Goal: Use online tool/utility: Utilize a website feature to perform a specific function

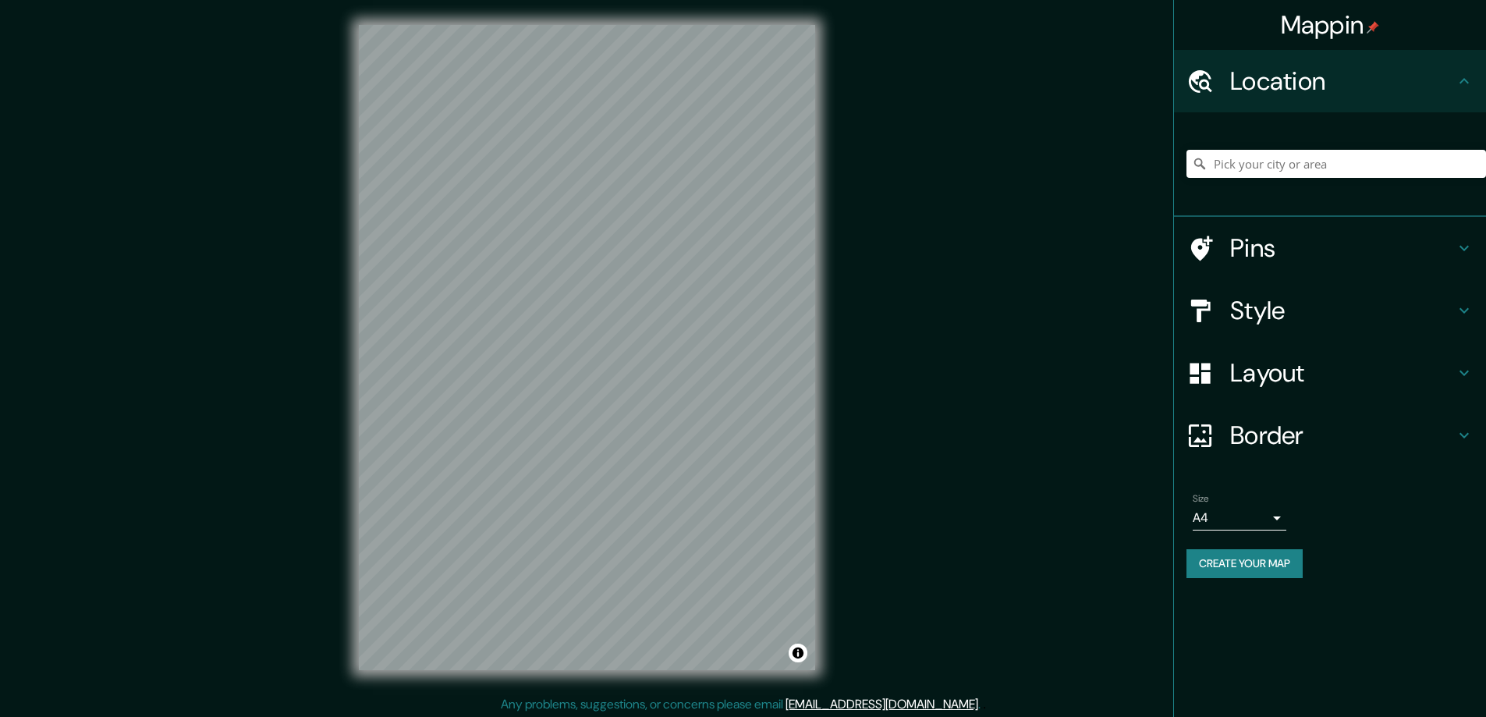
click at [1255, 305] on h4 "Style" at bounding box center [1342, 310] width 225 height 31
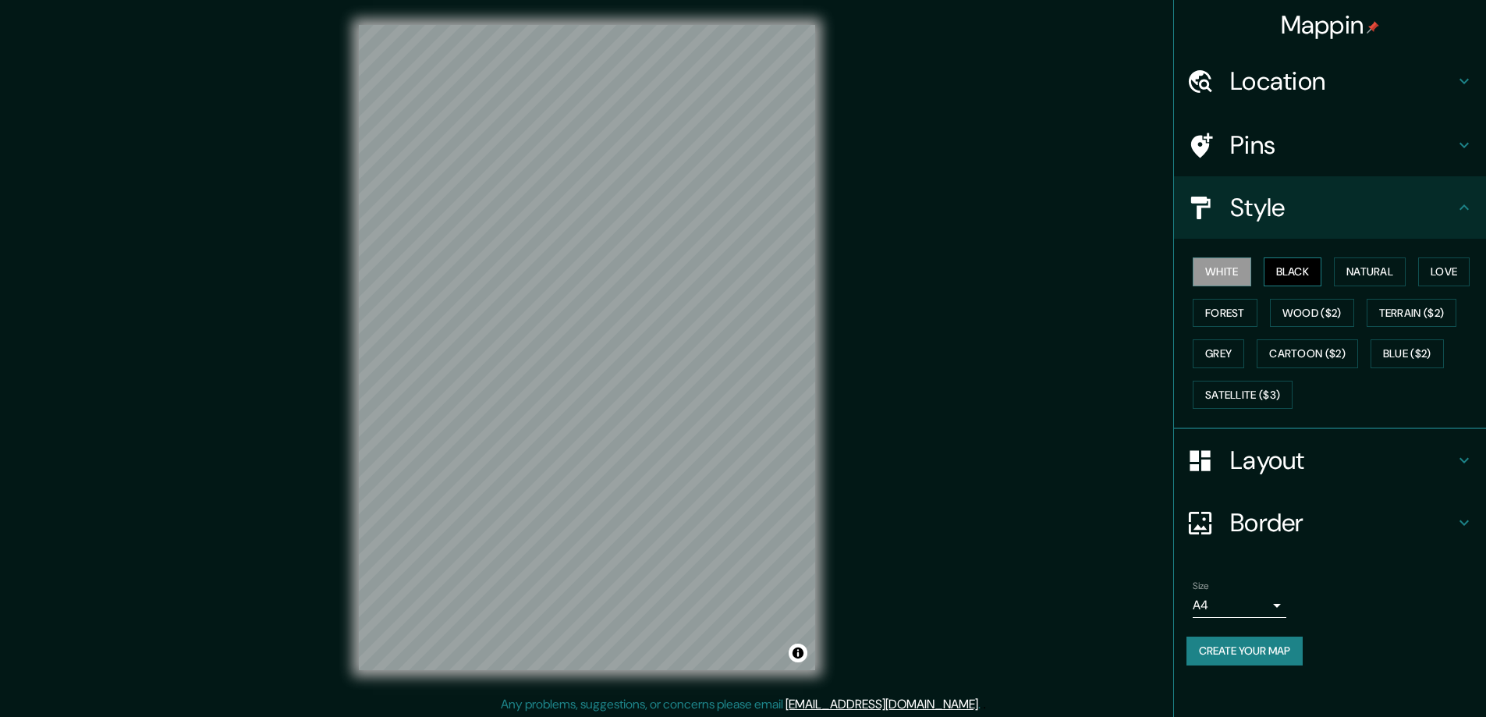
click at [1302, 268] on button "Black" at bounding box center [1293, 271] width 59 height 29
click at [1271, 452] on h4 "Layout" at bounding box center [1342, 460] width 225 height 31
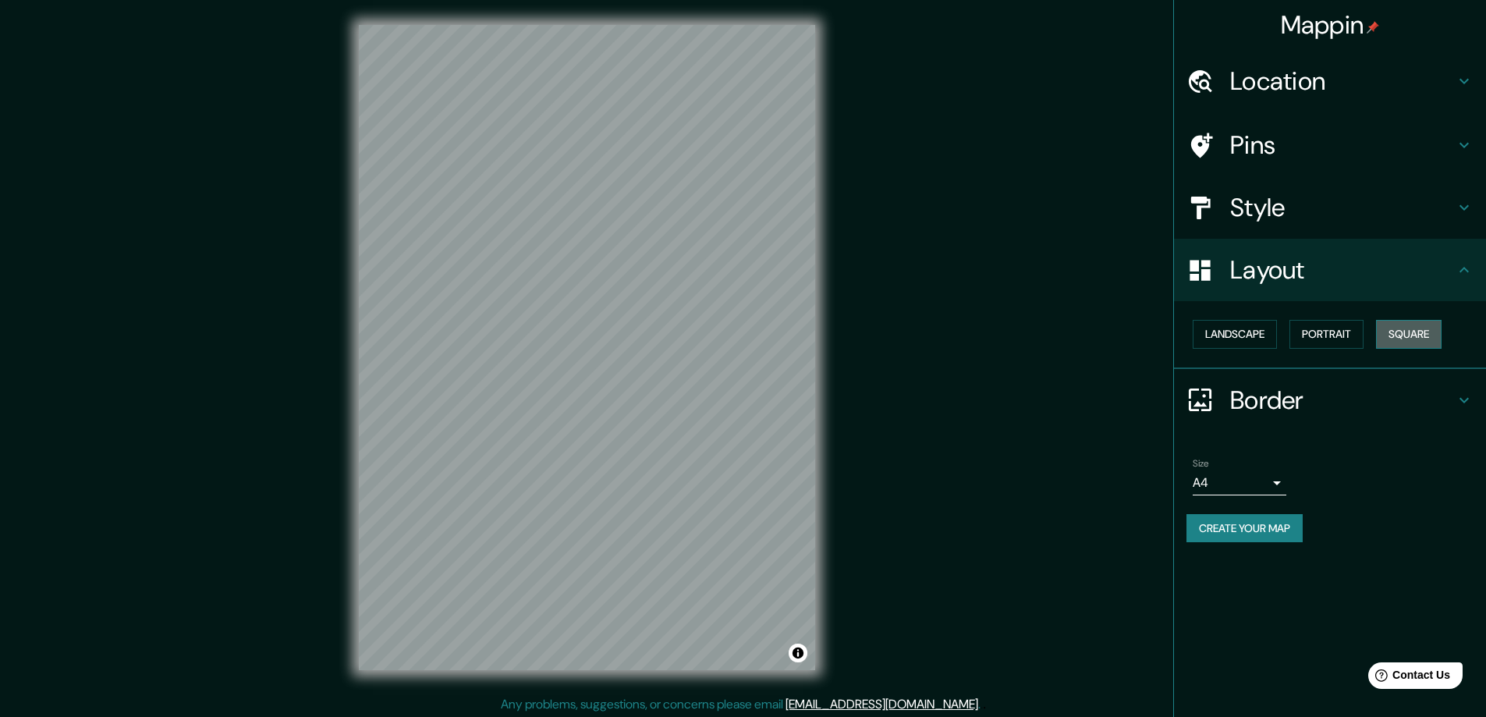
click at [1407, 333] on button "Square" at bounding box center [1409, 334] width 66 height 29
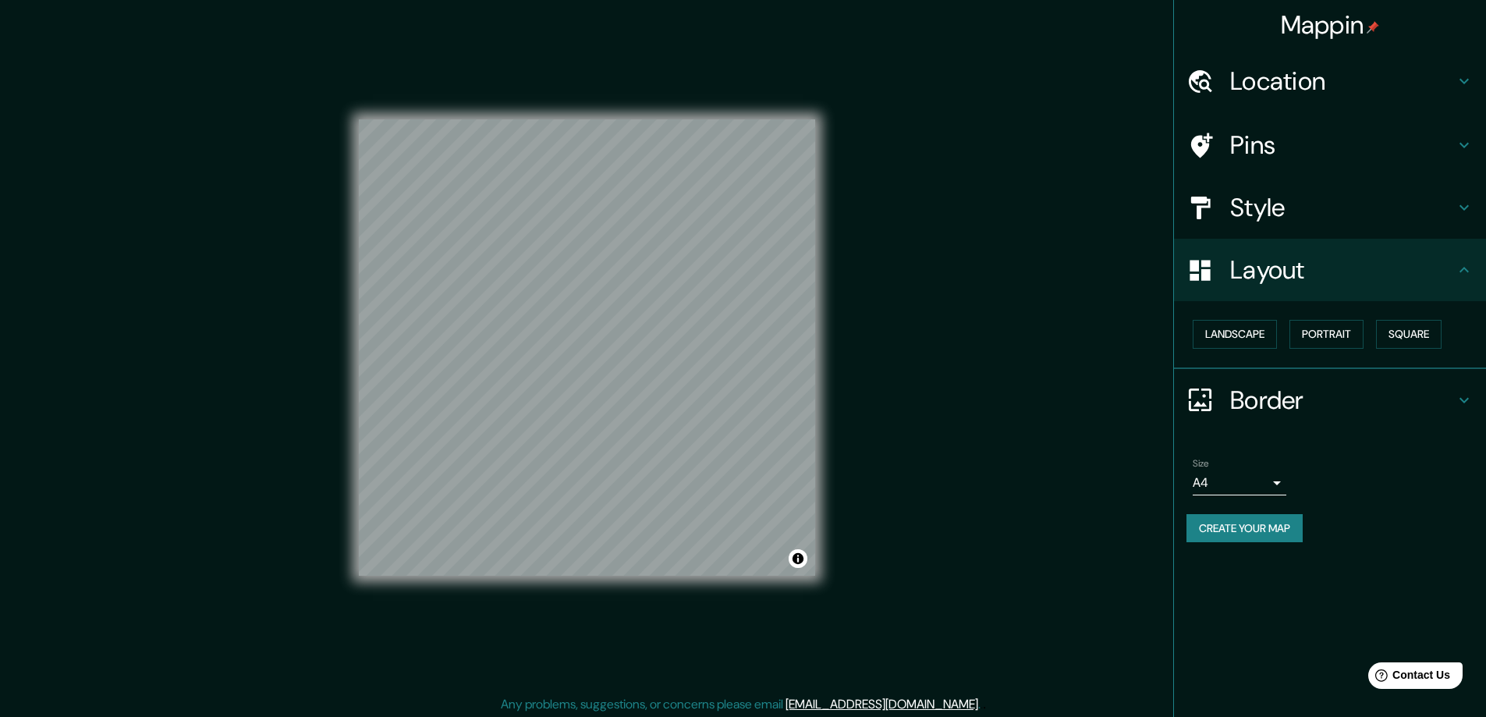
click at [1281, 482] on body "Mappin Location Pins Style Layout Landscape Portrait Square Border Choose a bor…" at bounding box center [743, 358] width 1486 height 717
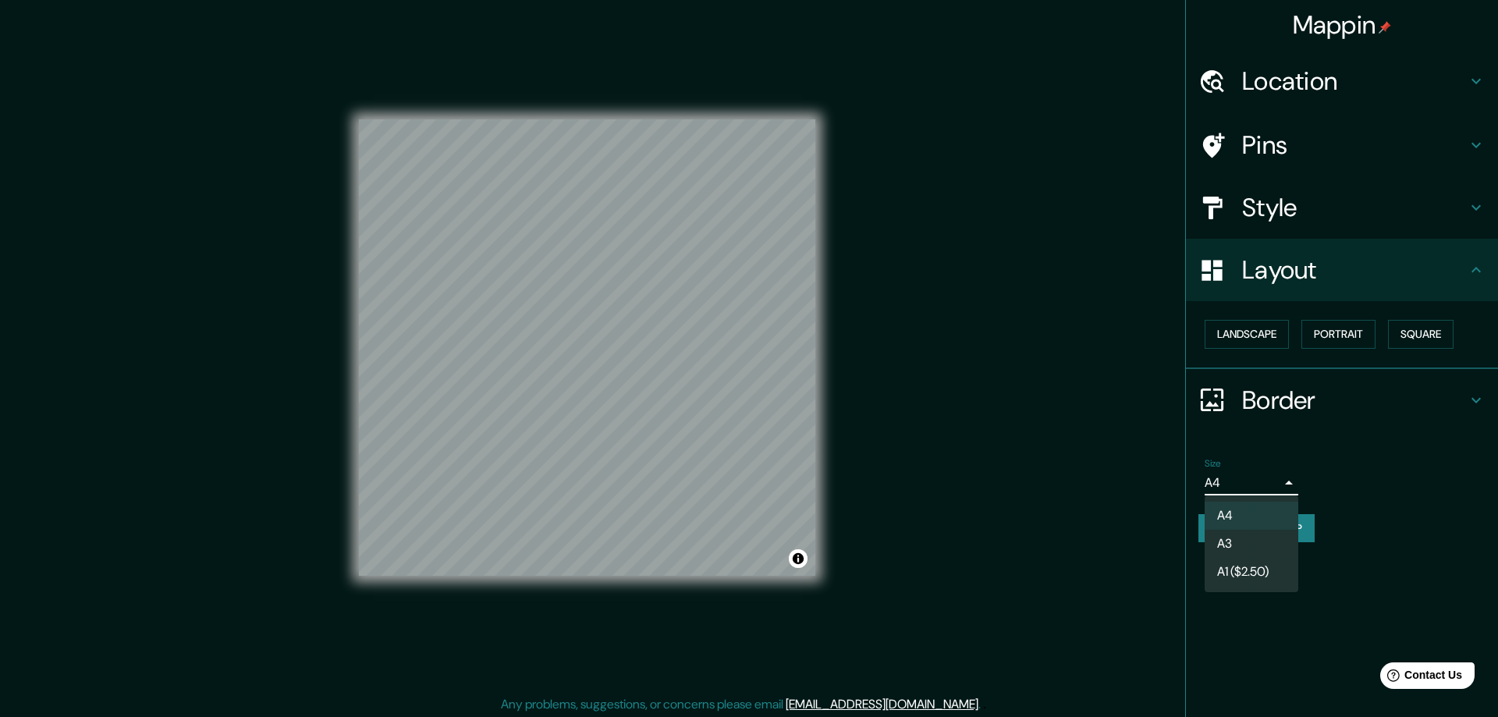
click at [1232, 541] on li "A3" at bounding box center [1252, 544] width 94 height 28
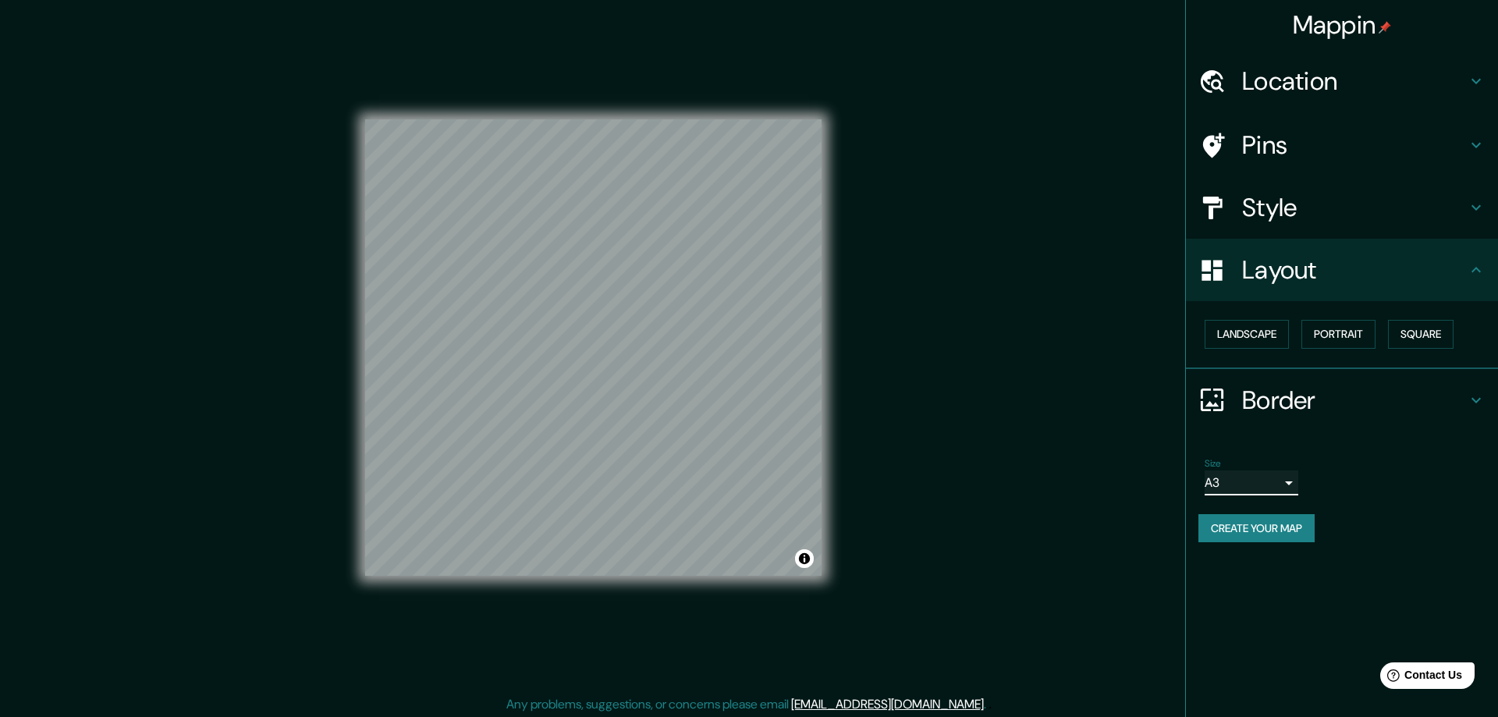
type input "a4"
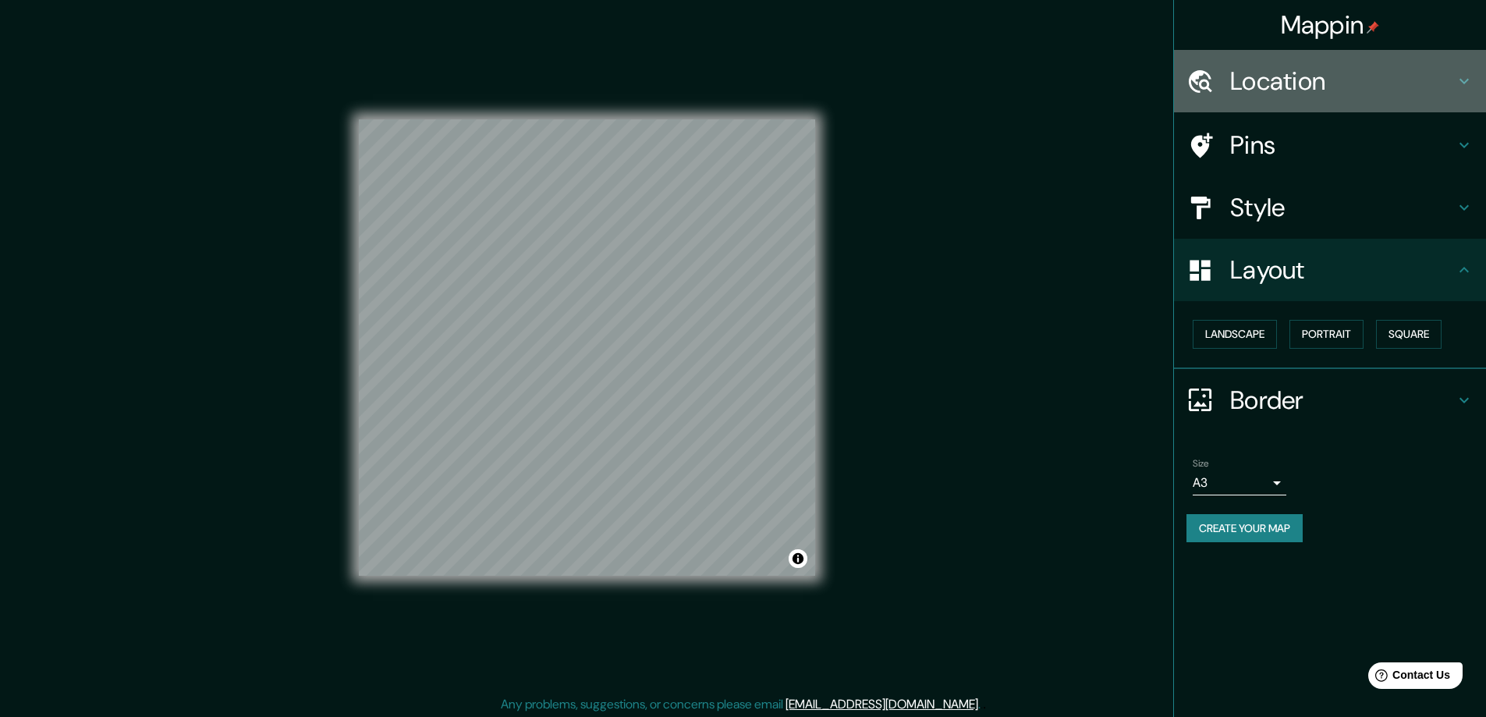
click at [1252, 75] on h4 "Location" at bounding box center [1342, 81] width 225 height 31
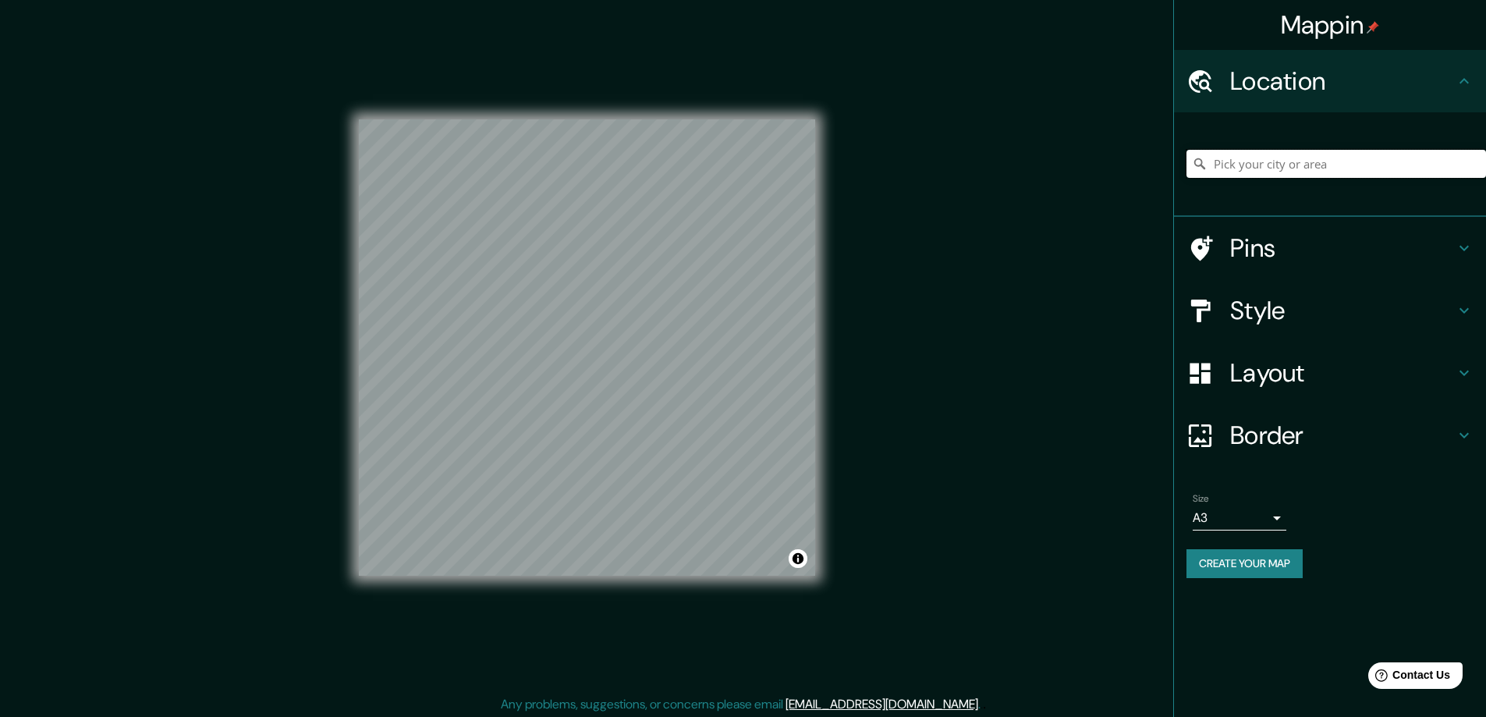
paste input "426 Ferrill Crescent Carleton Place, ON, Canada K7C 3Z3 C"
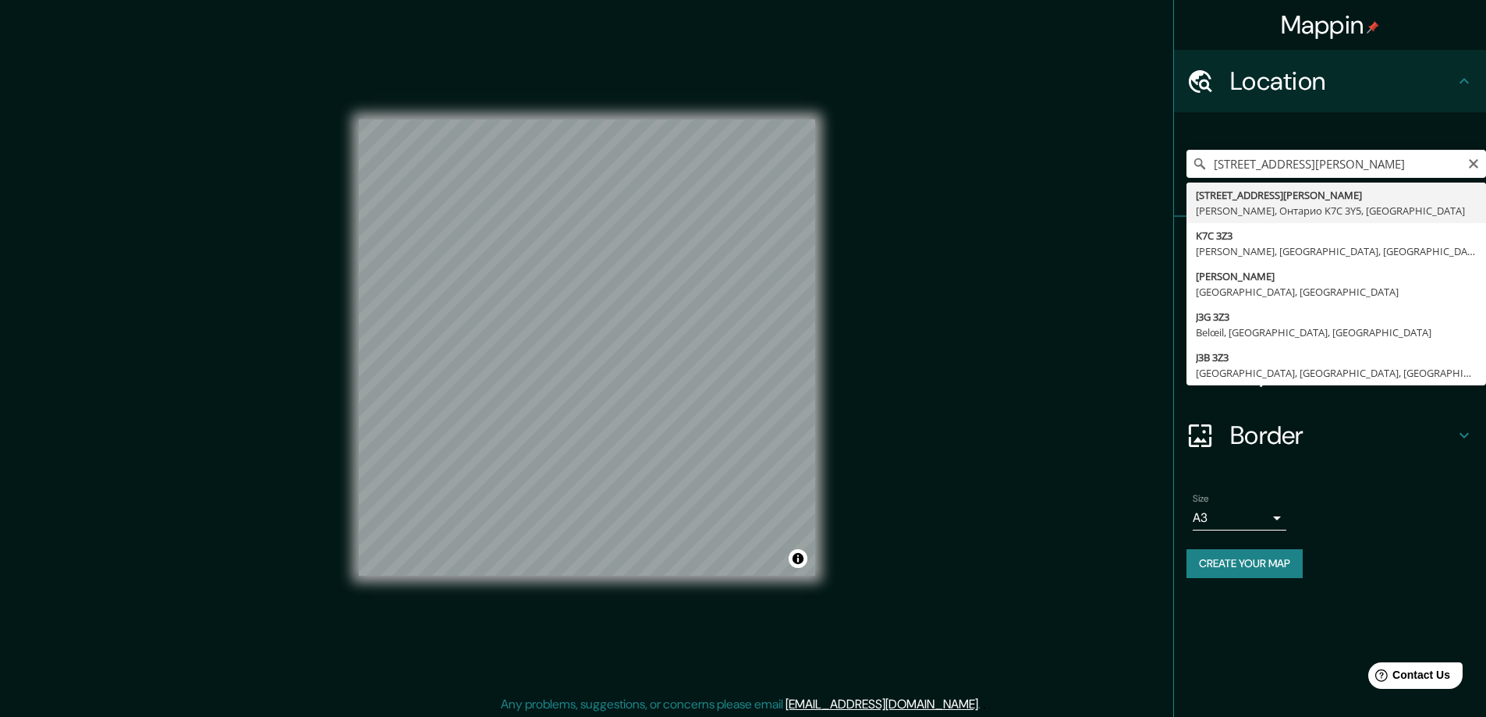
type input "426 Ferrill Crescent, Карлтон-Плейс, Онтарио K7C 3Y5, Канада"
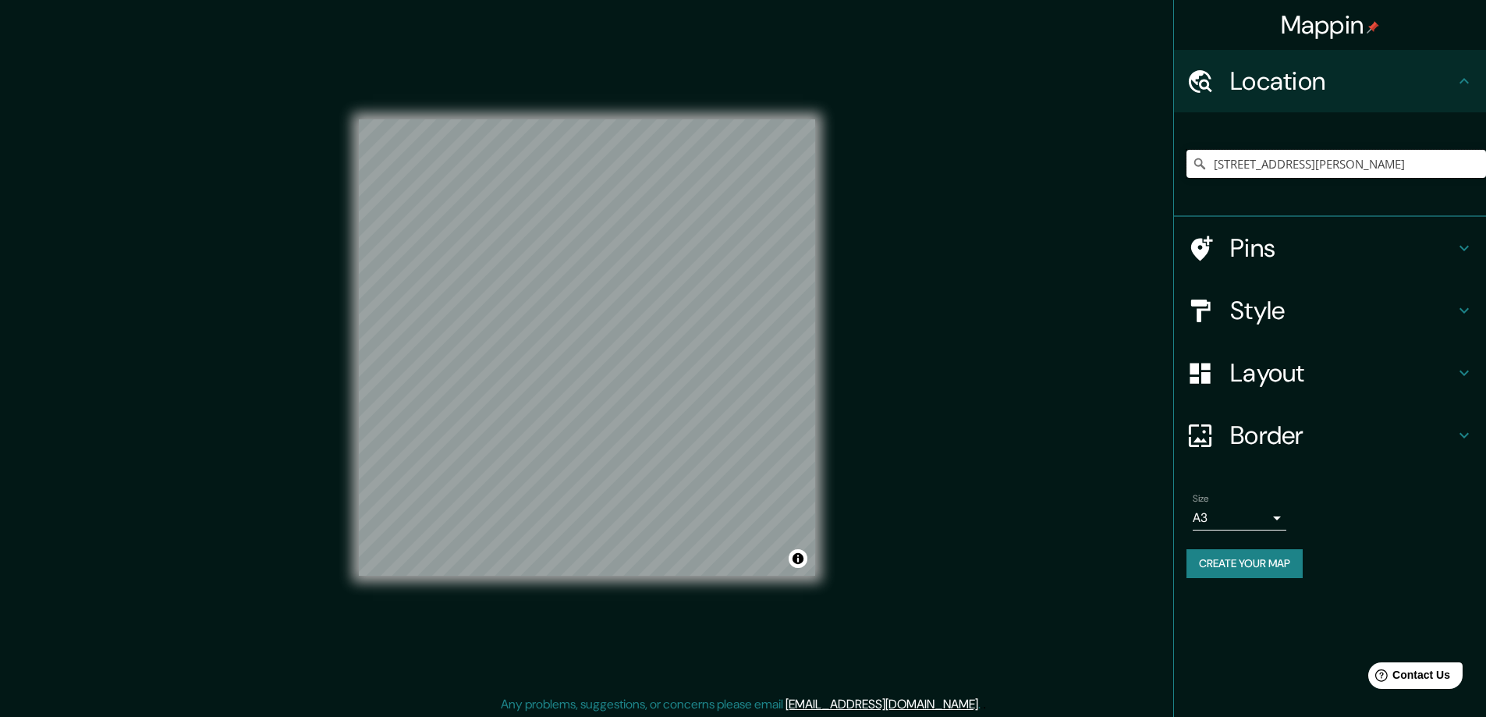
scroll to position [0, 0]
click at [1219, 557] on button "Create your map" at bounding box center [1245, 563] width 116 height 29
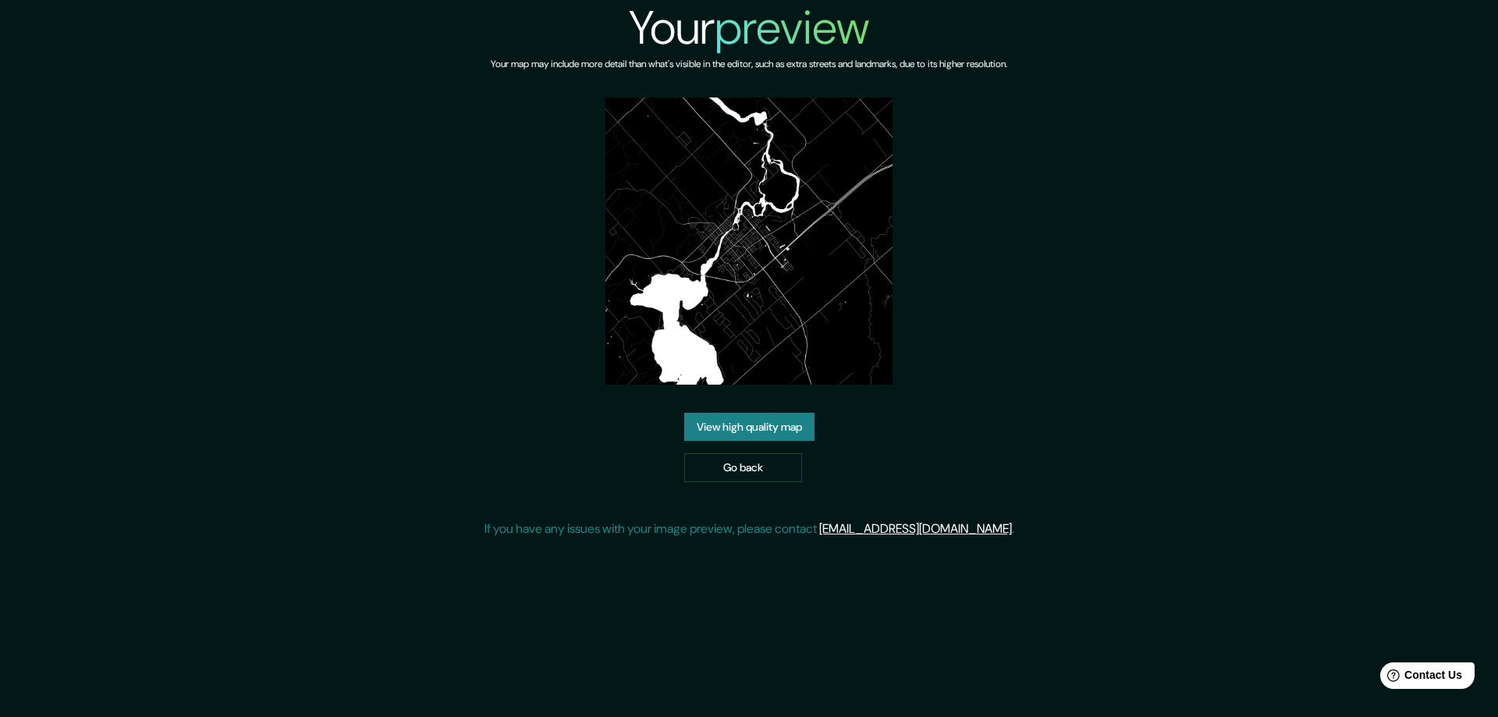
click at [732, 425] on link "View high quality map" at bounding box center [749, 427] width 130 height 29
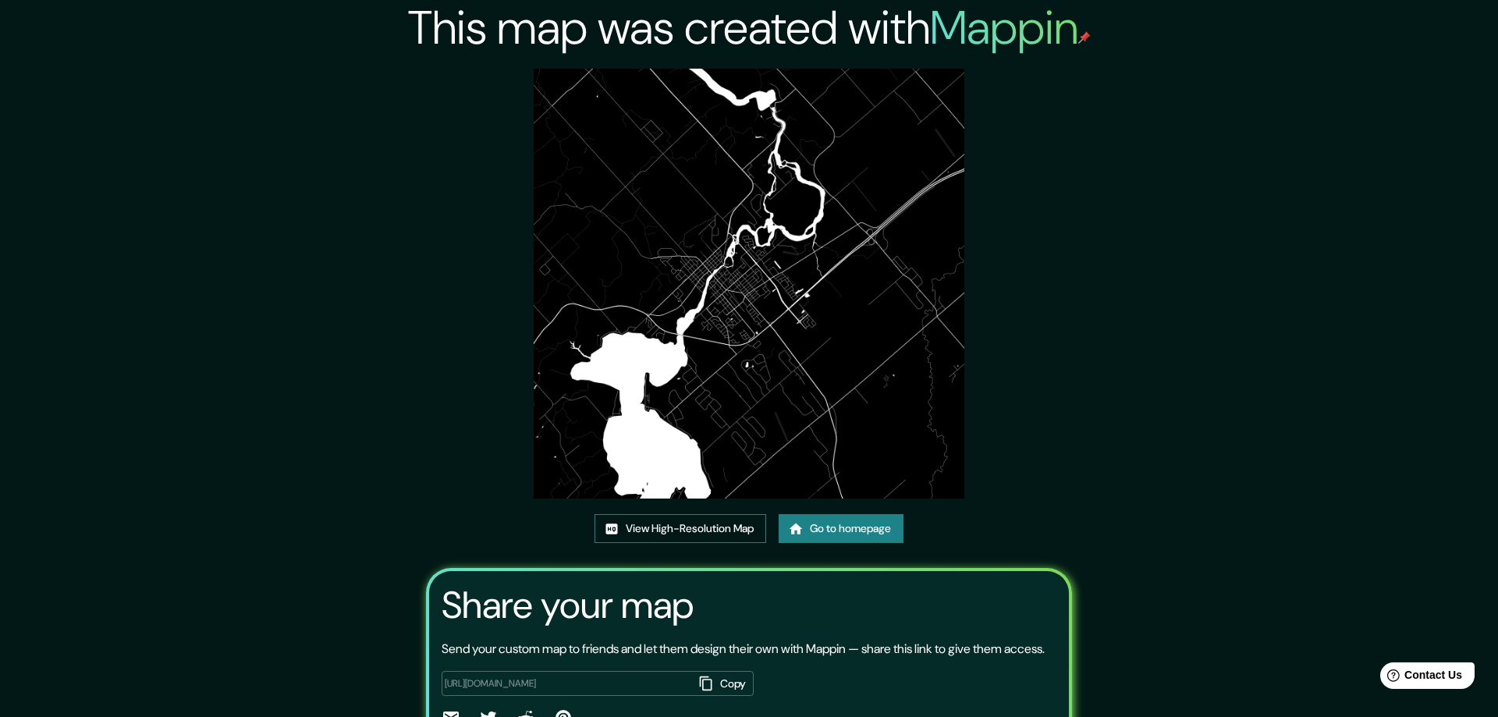
click at [654, 531] on link "View High-Resolution Map" at bounding box center [680, 528] width 172 height 29
click at [827, 523] on link "Go to homepage" at bounding box center [835, 528] width 125 height 29
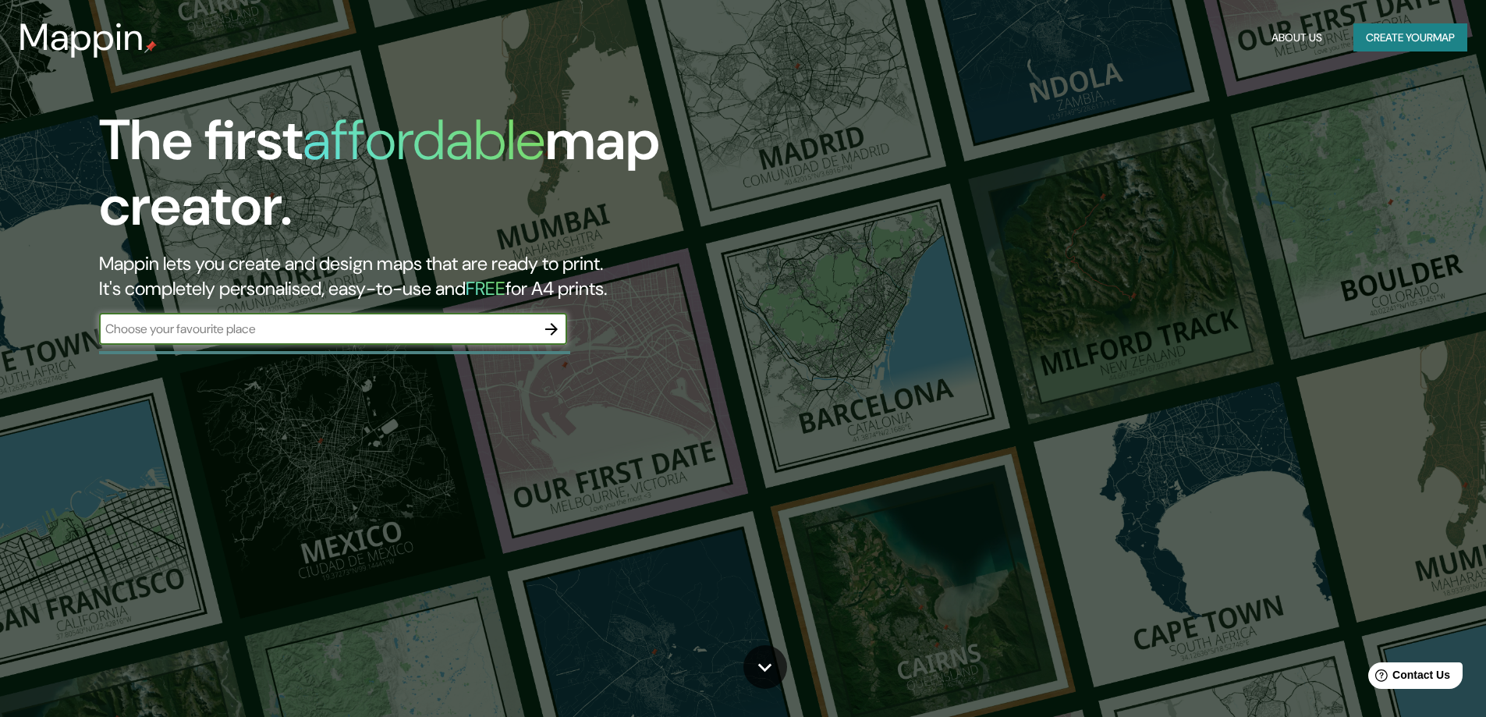
click at [547, 327] on icon "button" at bounding box center [551, 329] width 19 height 19
